Goal: Task Accomplishment & Management: Manage account settings

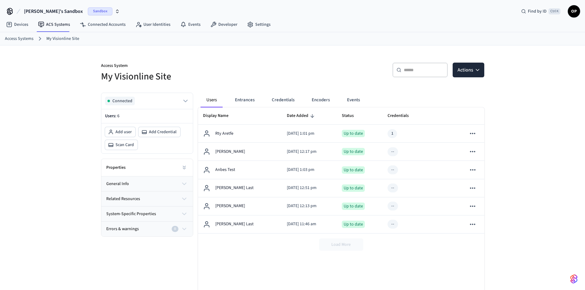
click at [515, 72] on div "Access System My Visionline Site ​ ​ Actions Connected Users: 6 Add user Add Cr…" at bounding box center [292, 186] width 585 height 282
click at [88, 11] on span "Sandbox" at bounding box center [100, 11] width 25 height 8
click at [80, 49] on span "Production" at bounding box center [79, 51] width 25 height 8
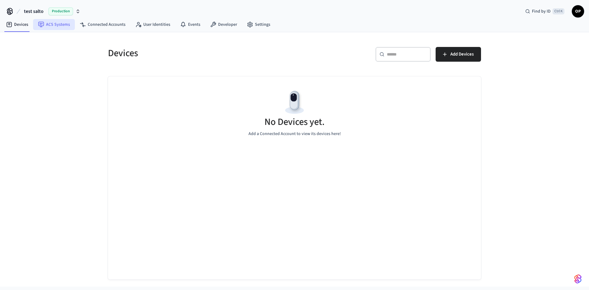
click at [60, 25] on link "ACS Systems" at bounding box center [54, 24] width 42 height 11
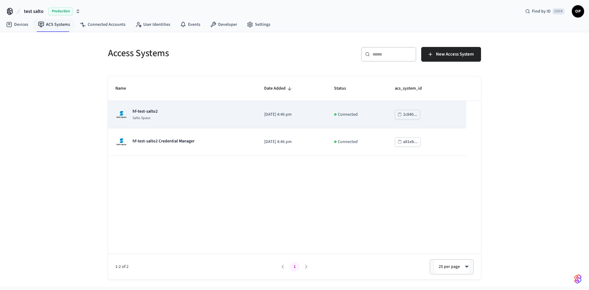
click at [147, 103] on td "hf-test-salto2 Salto Space" at bounding box center [182, 114] width 149 height 27
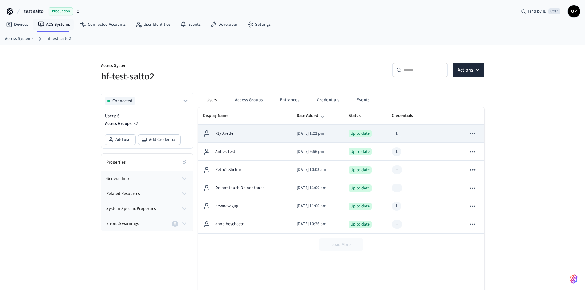
click at [260, 131] on div "Rty Aretfe" at bounding box center [245, 133] width 84 height 7
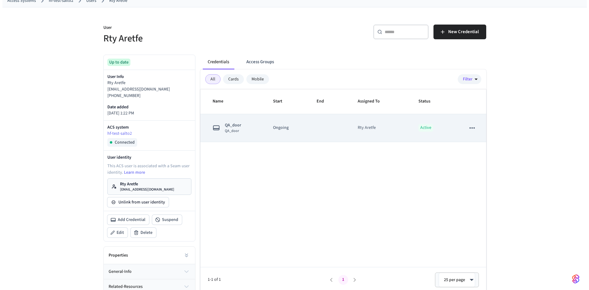
scroll to position [72, 0]
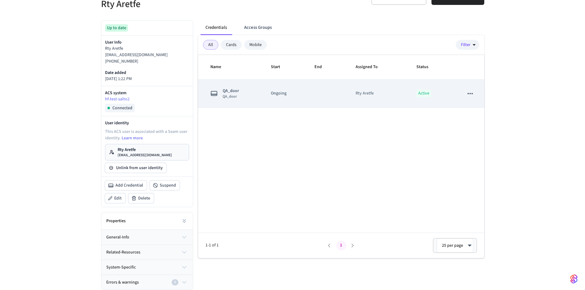
click at [282, 93] on p "Ongoing" at bounding box center [285, 93] width 29 height 6
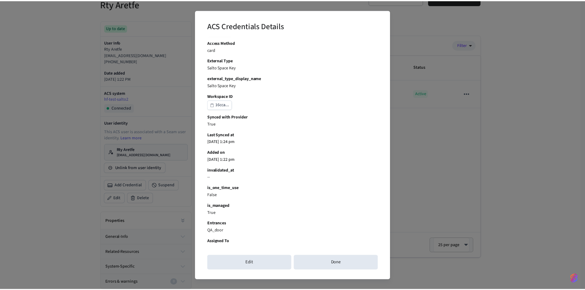
scroll to position [163, 0]
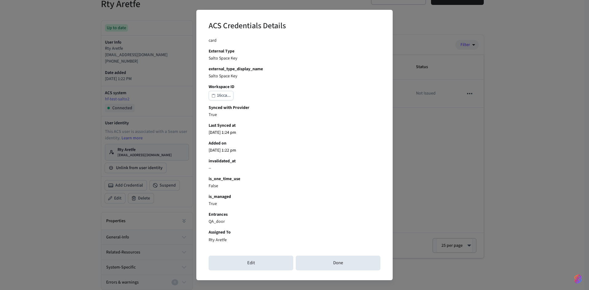
click at [437, 107] on div "ACS Credentials Details Credential ID d3dd3... user_identity_id d0d32... connec…" at bounding box center [294, 145] width 589 height 290
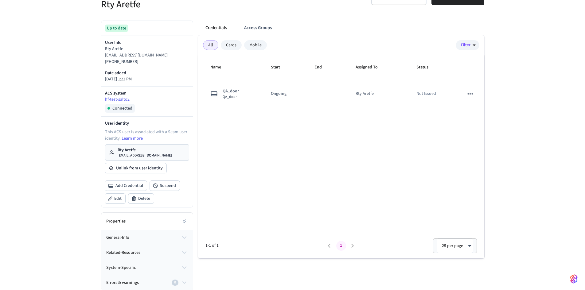
scroll to position [0, 0]
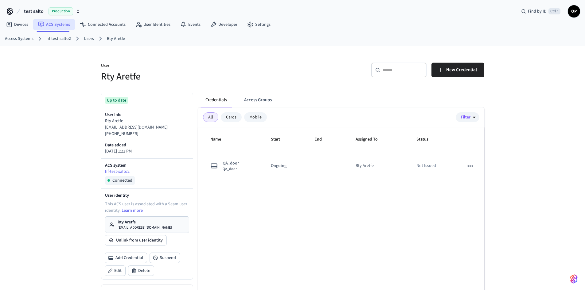
click at [48, 25] on link "ACS Systems" at bounding box center [54, 24] width 42 height 11
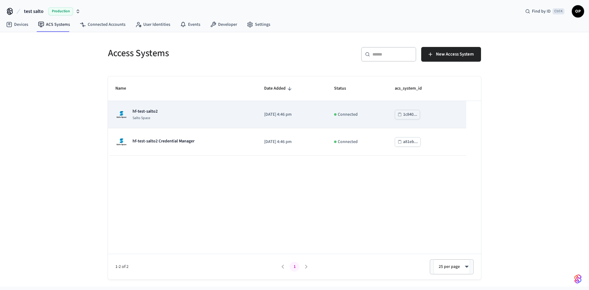
click at [148, 115] on p "hf-test-salto2" at bounding box center [145, 111] width 25 height 6
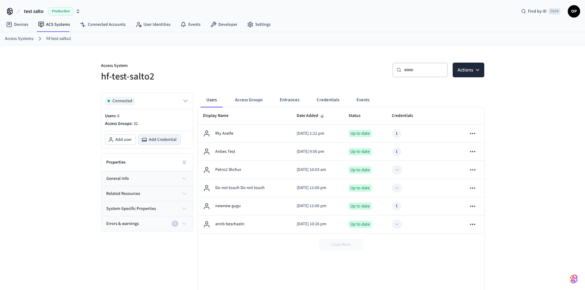
click at [171, 137] on span "Add Credential" at bounding box center [163, 140] width 28 height 6
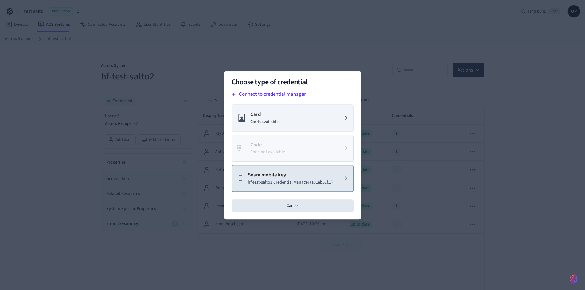
click at [323, 179] on p "hf-test-salto2 Credential Manager (a81eb51f...)" at bounding box center [290, 182] width 85 height 6
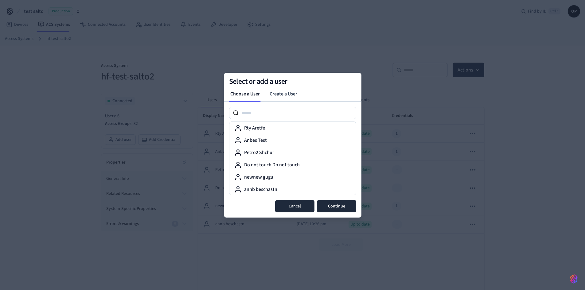
click at [296, 206] on button "Cancel" at bounding box center [294, 206] width 39 height 12
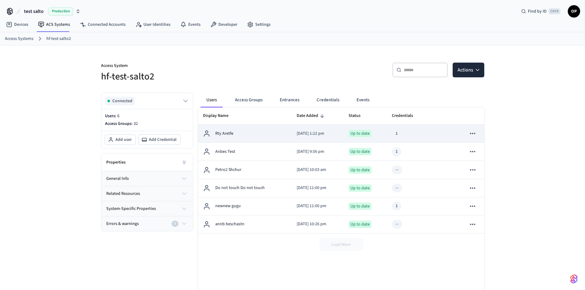
click at [472, 133] on icon "sticky table" at bounding box center [472, 134] width 8 height 8
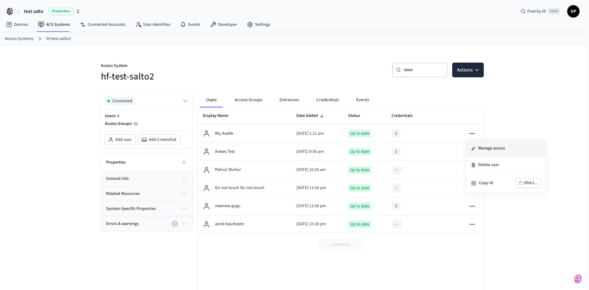
click at [491, 148] on li "Manage access" at bounding box center [506, 148] width 80 height 17
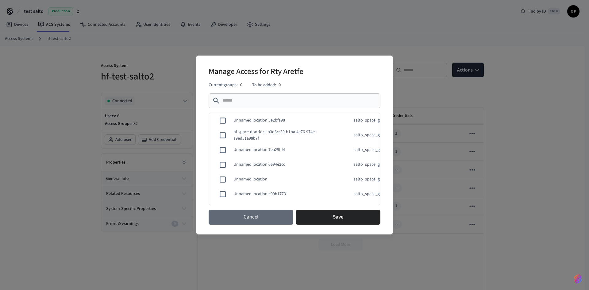
click at [273, 220] on button "Cancel" at bounding box center [251, 217] width 85 height 15
